Goal: Find specific page/section: Find specific page/section

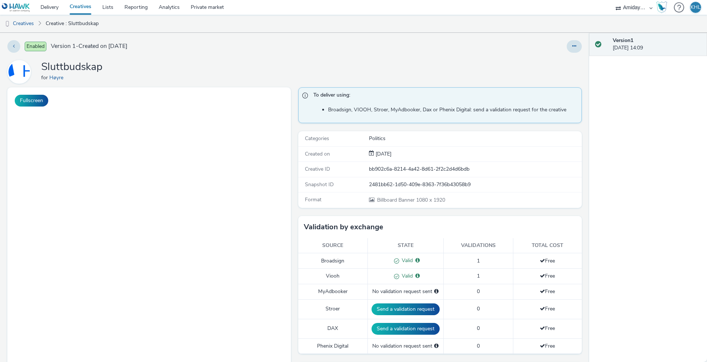
select select "c2295f28-7c96-446f-b279-53c23ee2b854"
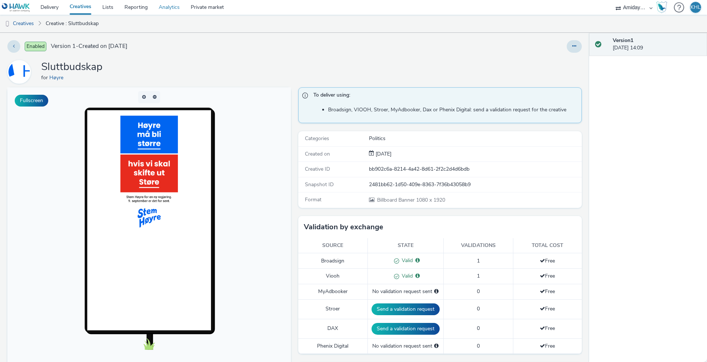
scroll to position [156, 0]
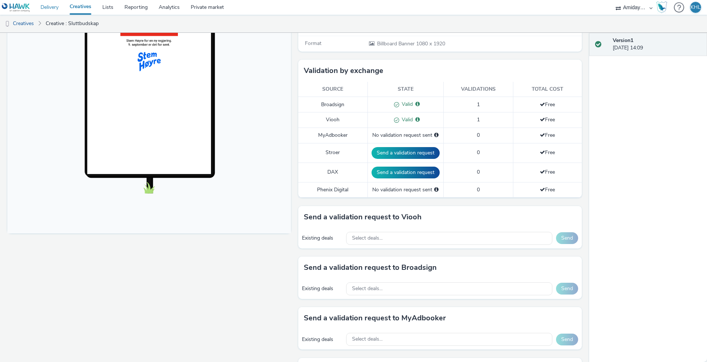
click at [50, 10] on link "Delivery" at bounding box center [49, 7] width 29 height 15
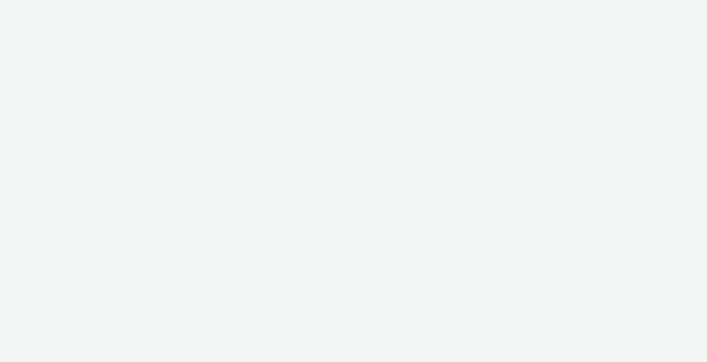
select select "c2295f28-7c96-446f-b279-53c23ee2b854"
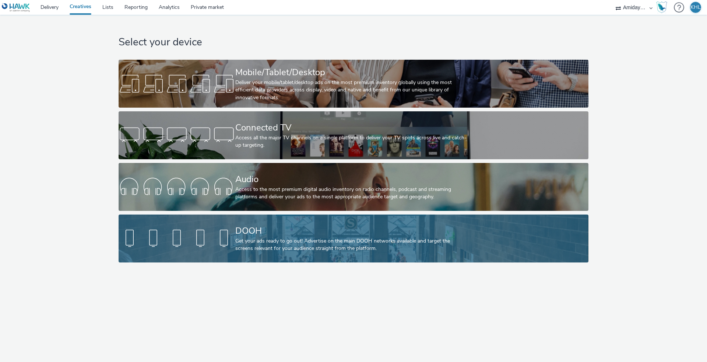
click at [220, 259] on link "DOOH Get your ads ready to go out! Advertise on the main DOOH networks availabl…" at bounding box center [353, 238] width 469 height 48
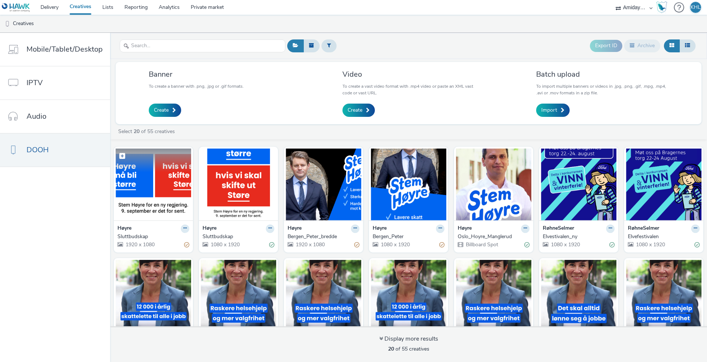
click at [152, 204] on img at bounding box center [153, 184] width 75 height 72
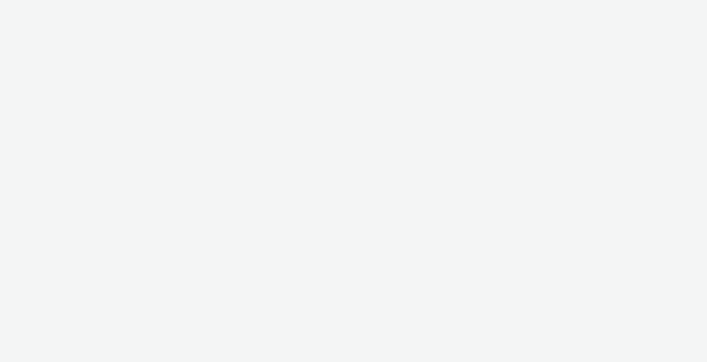
select select "c2295f28-7c96-446f-b279-53c23ee2b854"
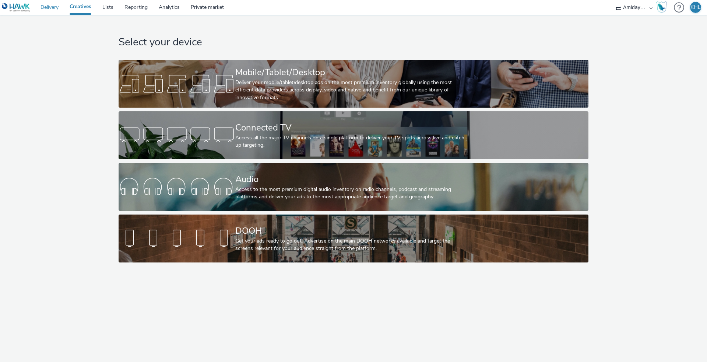
click at [60, 4] on link "Delivery" at bounding box center [49, 7] width 29 height 15
